Goal: Task Accomplishment & Management: Complete application form

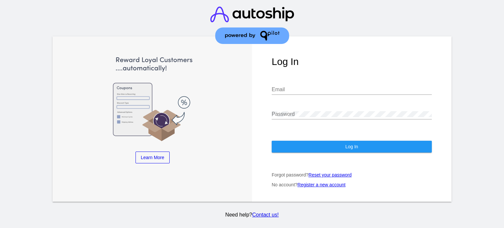
click at [285, 90] on input "Email" at bounding box center [352, 90] width 160 height 6
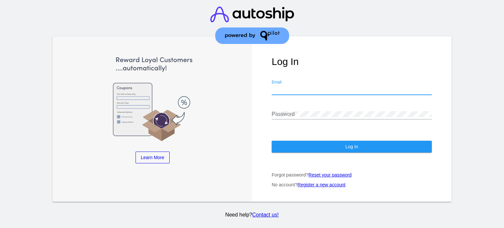
click at [328, 185] on link "Register a new account" at bounding box center [321, 184] width 48 height 5
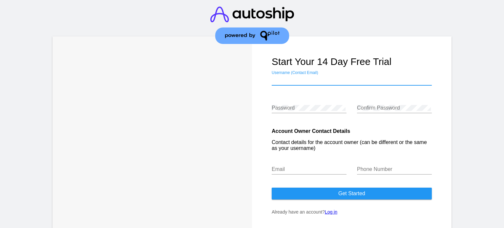
click at [297, 77] on input "Username (Contact Email)" at bounding box center [352, 80] width 160 height 6
type input "H"
type input "[EMAIL_ADDRESS][DOMAIN_NAME]"
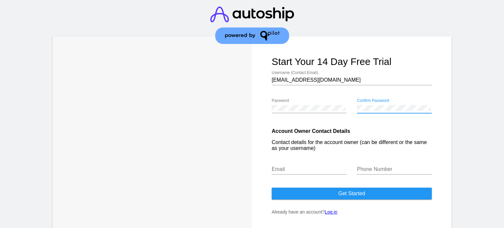
click at [305, 170] on input "Email" at bounding box center [309, 169] width 75 height 6
type input "[EMAIL_ADDRESS][DOMAIN_NAME]"
click at [359, 170] on input "Phone Number" at bounding box center [394, 169] width 75 height 6
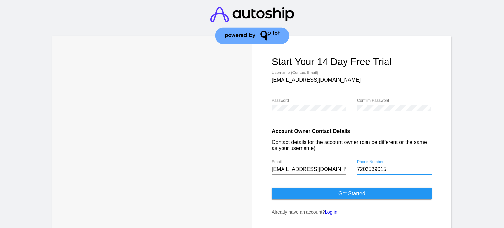
type input "7202539015"
click at [229, 103] on div "Trusted Automation & Support for WooCommerce "Autoship Cloud and the QPilot tea…" at bounding box center [251, 132] width 399 height 193
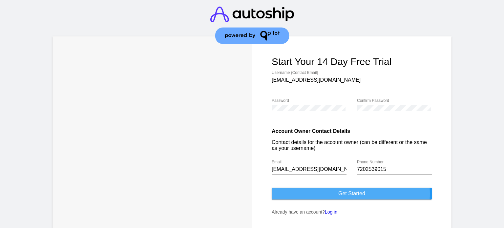
click at [344, 194] on span "Get started" at bounding box center [351, 194] width 27 height 6
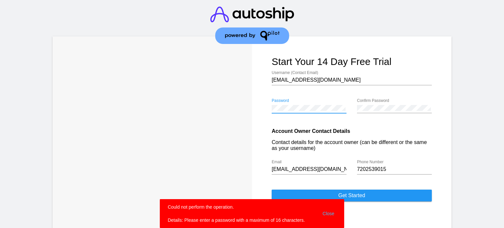
click at [217, 105] on div "Trusted Automation & Support for WooCommerce "Autoship Cloud and the QPilot tea…" at bounding box center [251, 133] width 399 height 195
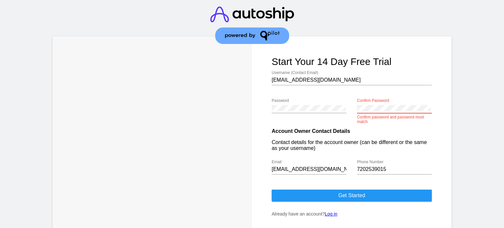
click at [331, 108] on div "Password Confirm Password Confirm password and password must match" at bounding box center [352, 109] width 160 height 28
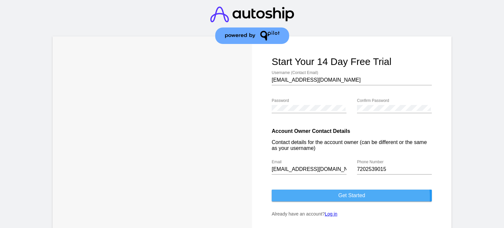
click at [338, 197] on span "Get started" at bounding box center [351, 196] width 27 height 6
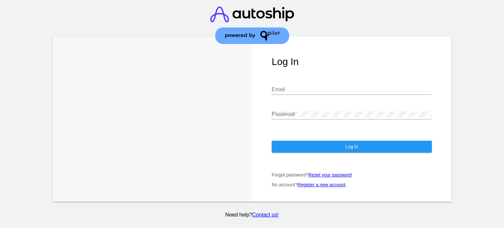
type input "[EMAIL_ADDRESS][DOMAIN_NAME]"
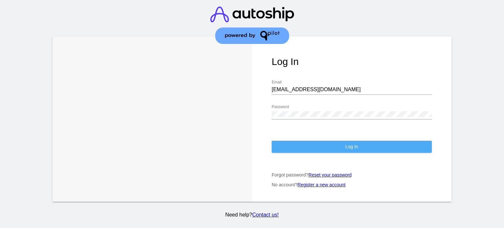
click at [347, 149] on button "Log In" at bounding box center [352, 147] width 160 height 12
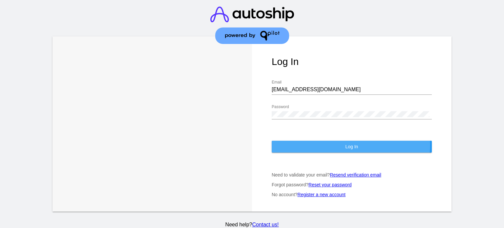
click at [341, 144] on button "Log In" at bounding box center [352, 147] width 160 height 12
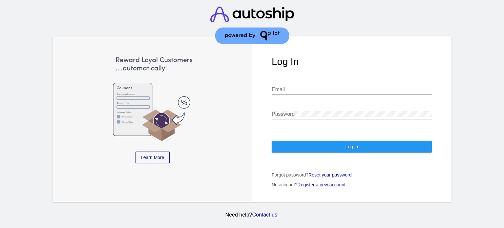
type input "[EMAIL_ADDRESS][DOMAIN_NAME]"
click at [342, 147] on button "Log In" at bounding box center [352, 147] width 160 height 12
